Goal: Information Seeking & Learning: Learn about a topic

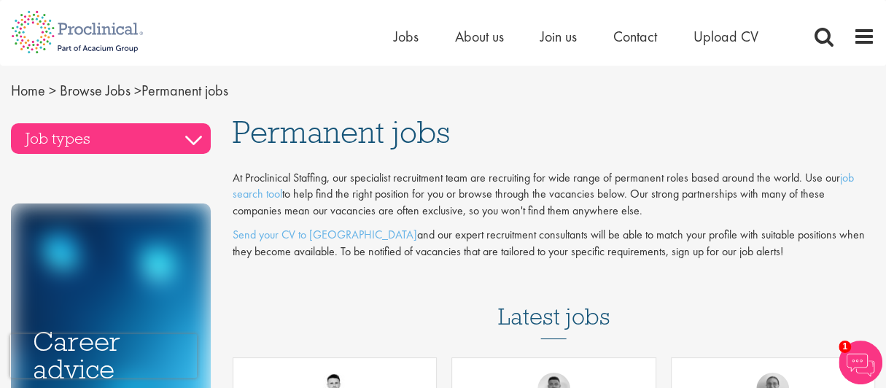
click at [199, 139] on h3 "Job types" at bounding box center [111, 138] width 200 height 31
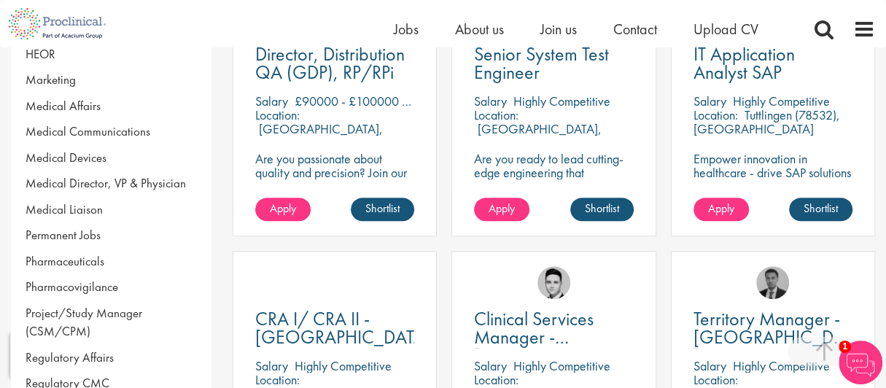
scroll to position [364, 0]
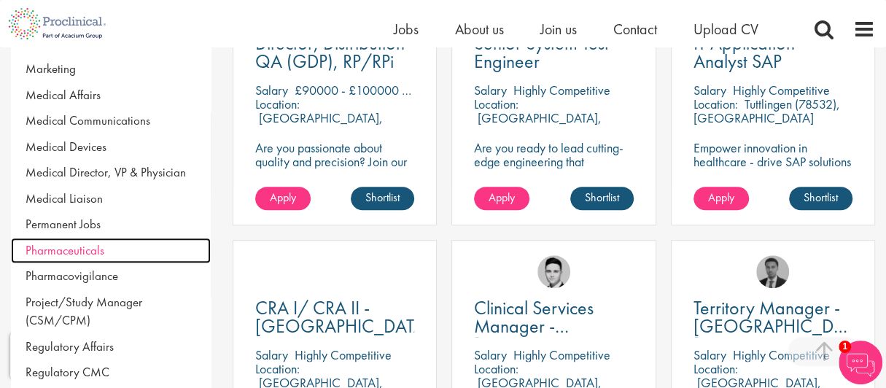
click at [80, 255] on span "Pharmaceuticals" at bounding box center [65, 250] width 79 height 16
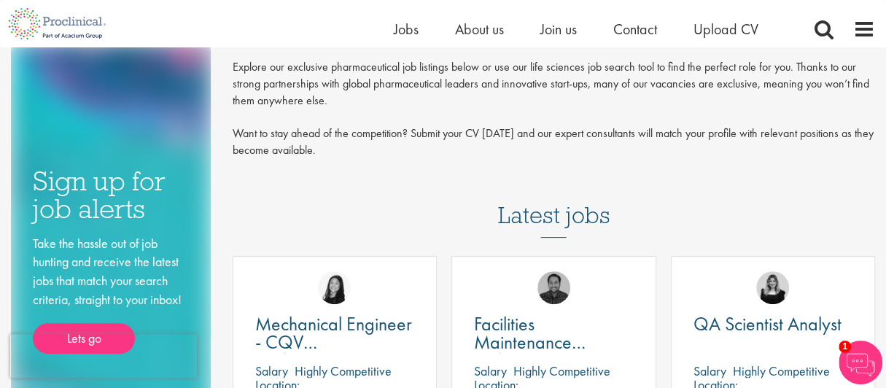
scroll to position [219, 0]
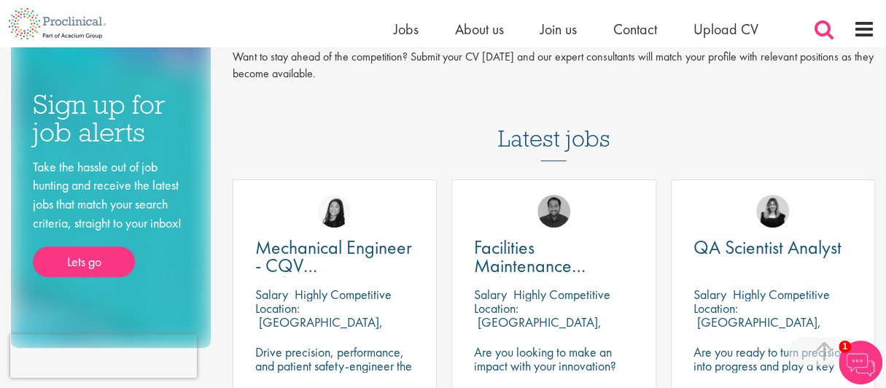
click at [824, 26] on span at bounding box center [825, 29] width 22 height 22
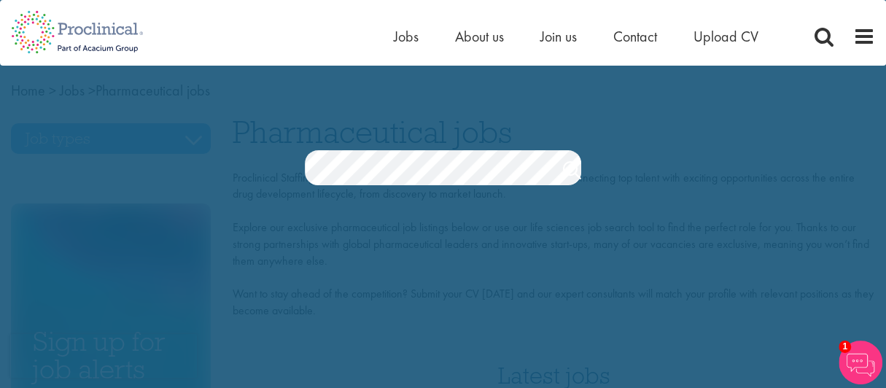
scroll to position [0, 29]
